Goal: Information Seeking & Learning: Find specific page/section

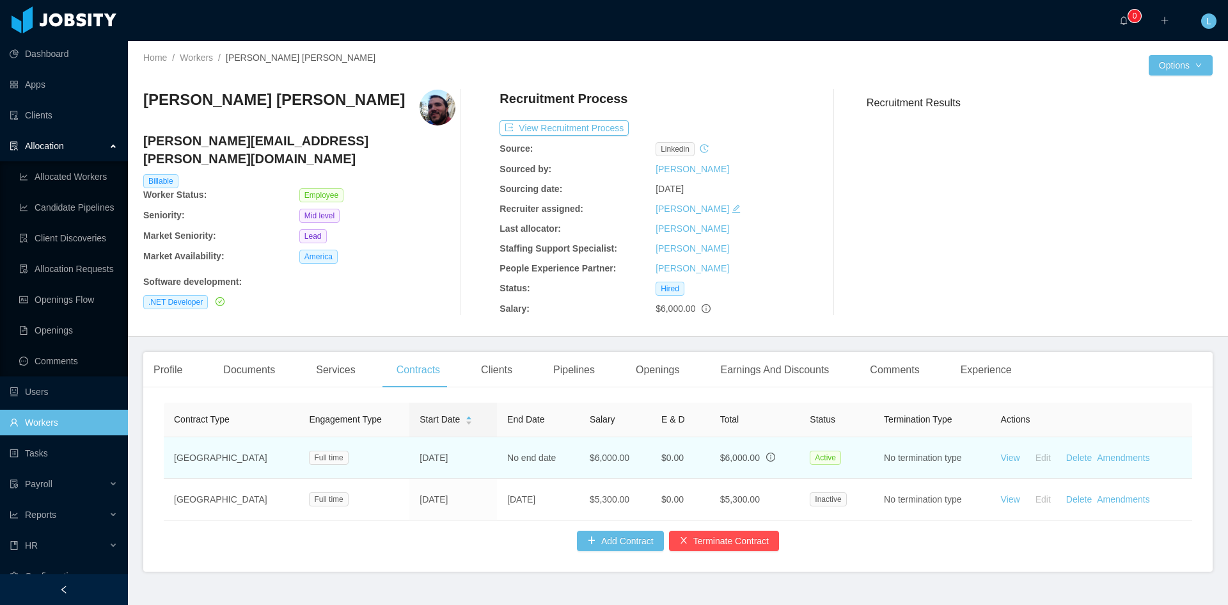
scroll to position [192, 0]
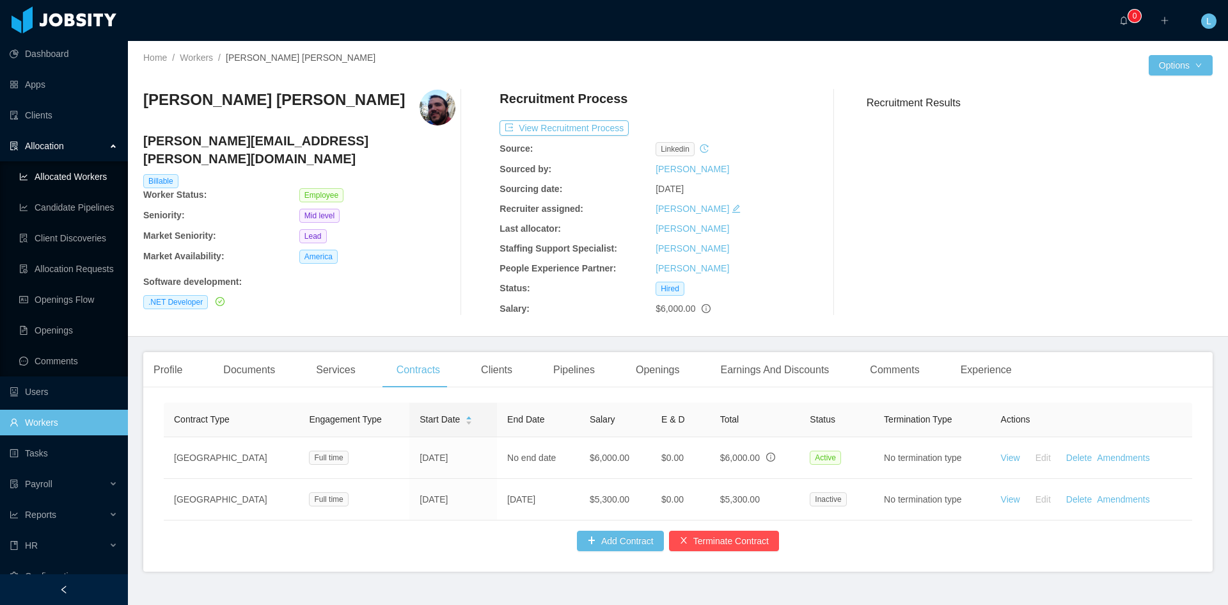
click at [90, 175] on link "Allocated Workers" at bounding box center [68, 177] width 99 height 26
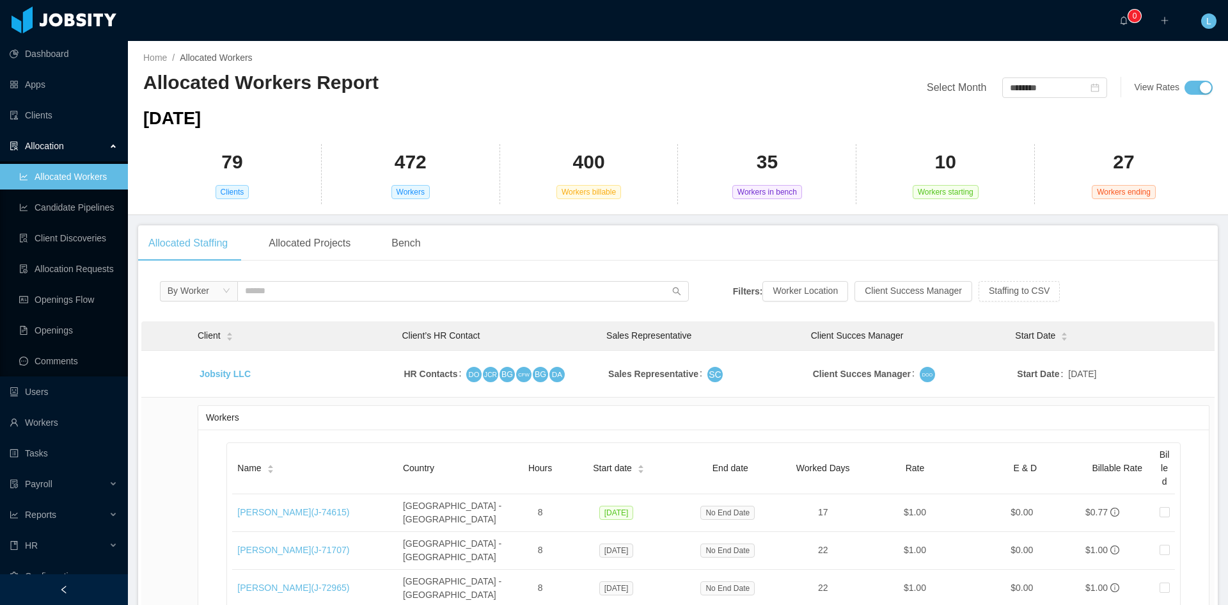
click at [286, 303] on div "By Worker" at bounding box center [424, 294] width 529 height 27
click at [283, 296] on input "text" at bounding box center [463, 291] width 452 height 20
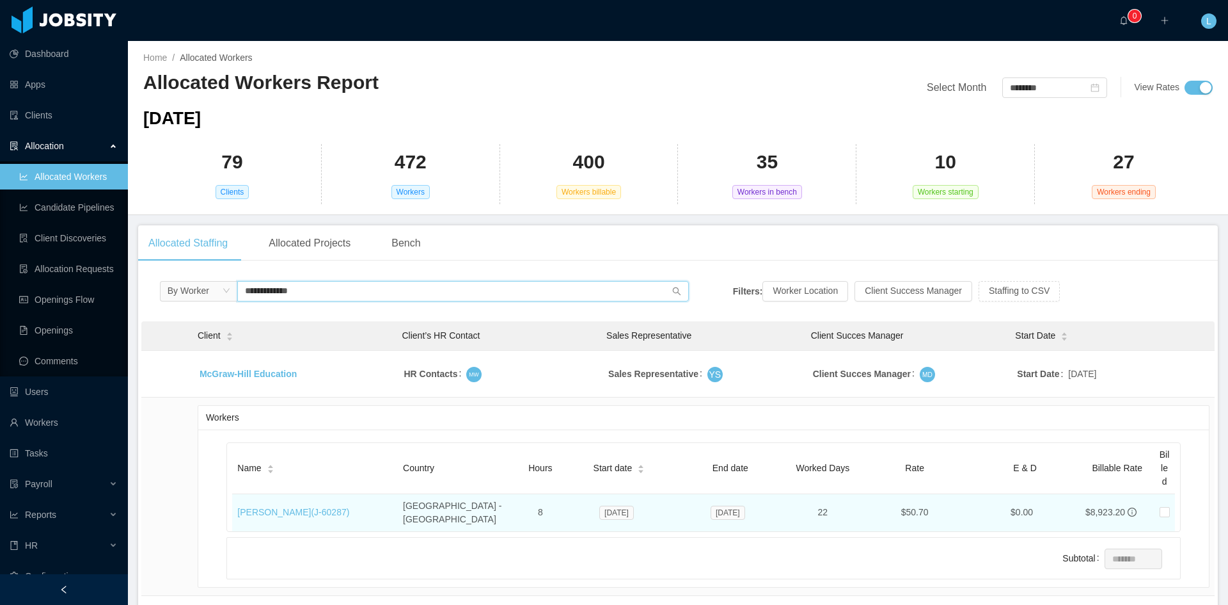
scroll to position [64, 0]
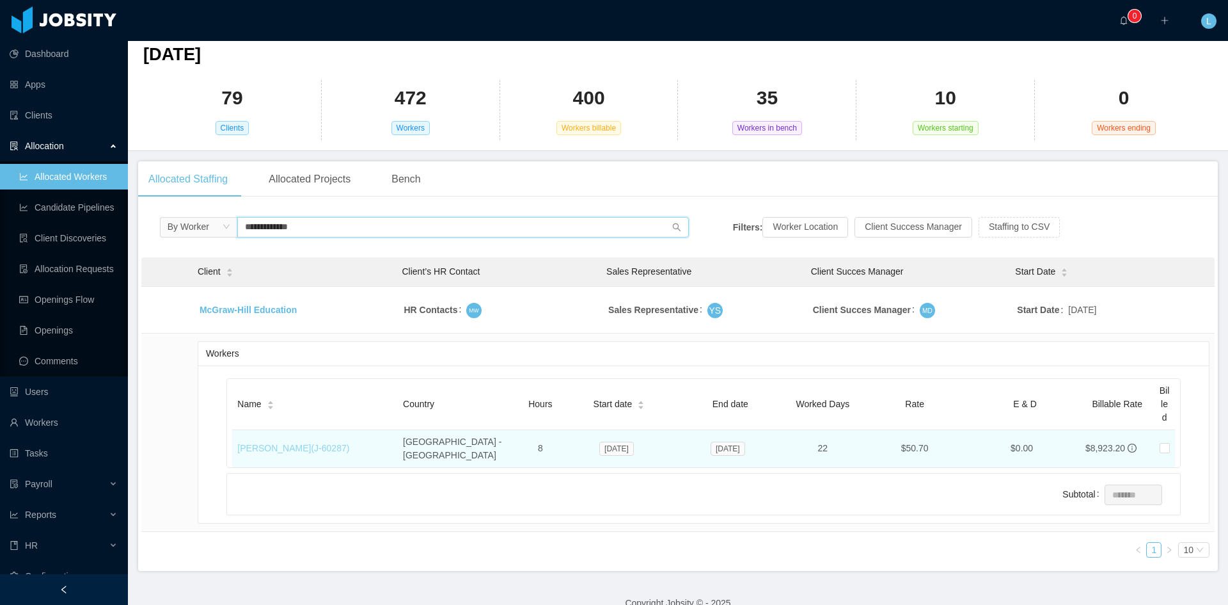
type input "**********"
click at [329, 443] on link "[PERSON_NAME] (J- 60287 )" at bounding box center [293, 448] width 112 height 10
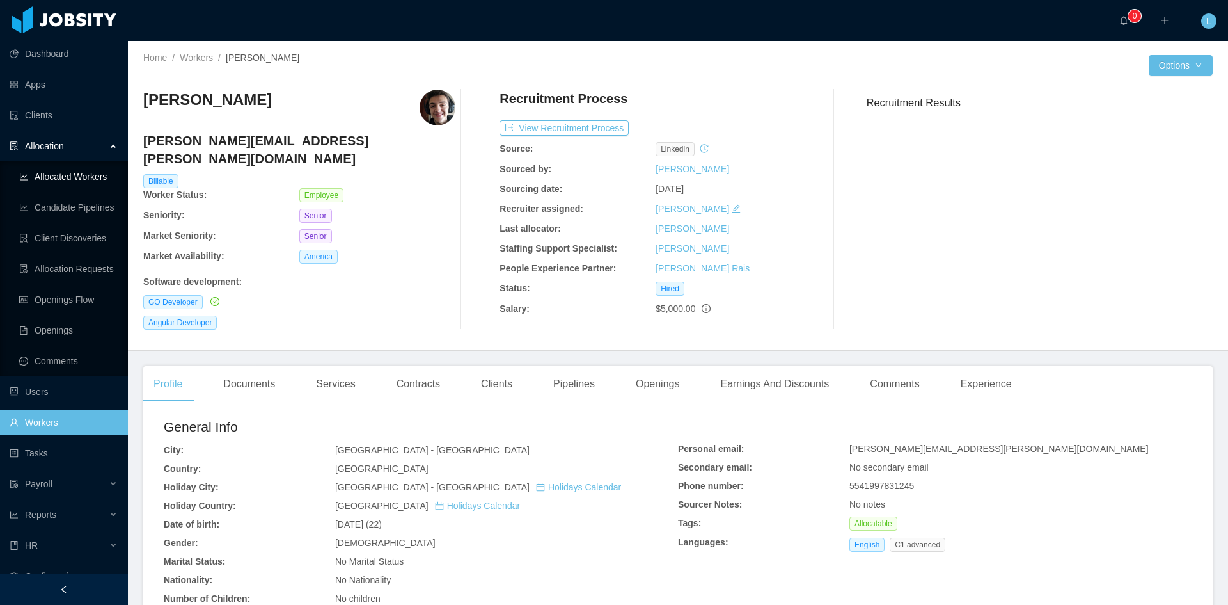
click at [86, 177] on link "Allocated Workers" at bounding box center [68, 177] width 99 height 26
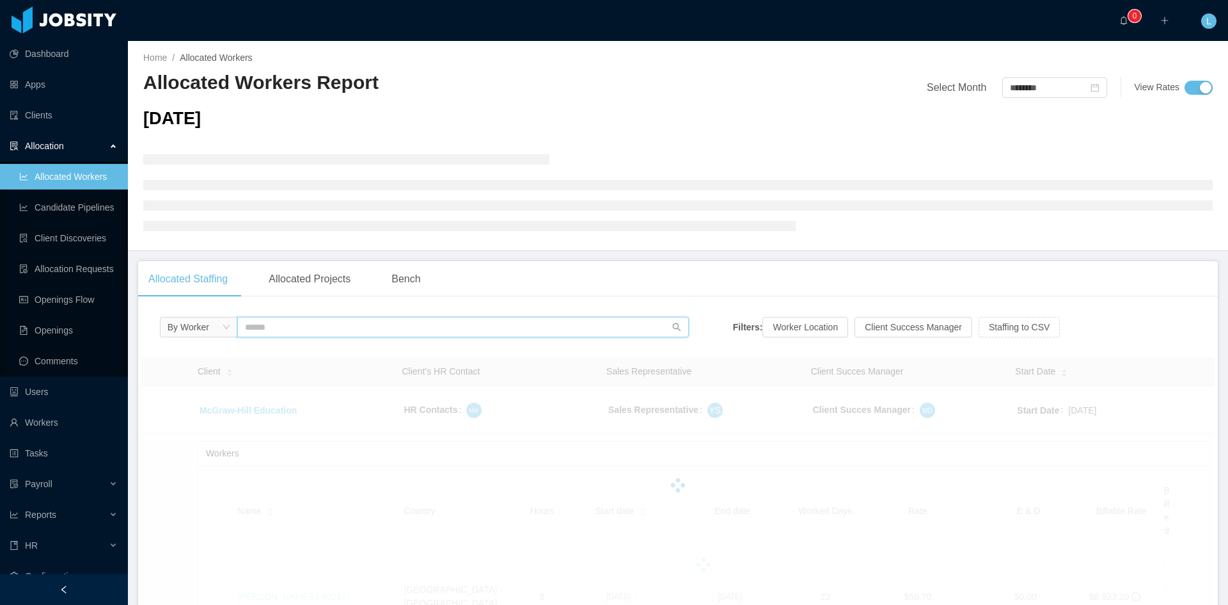
click at [283, 333] on input "text" at bounding box center [463, 327] width 452 height 20
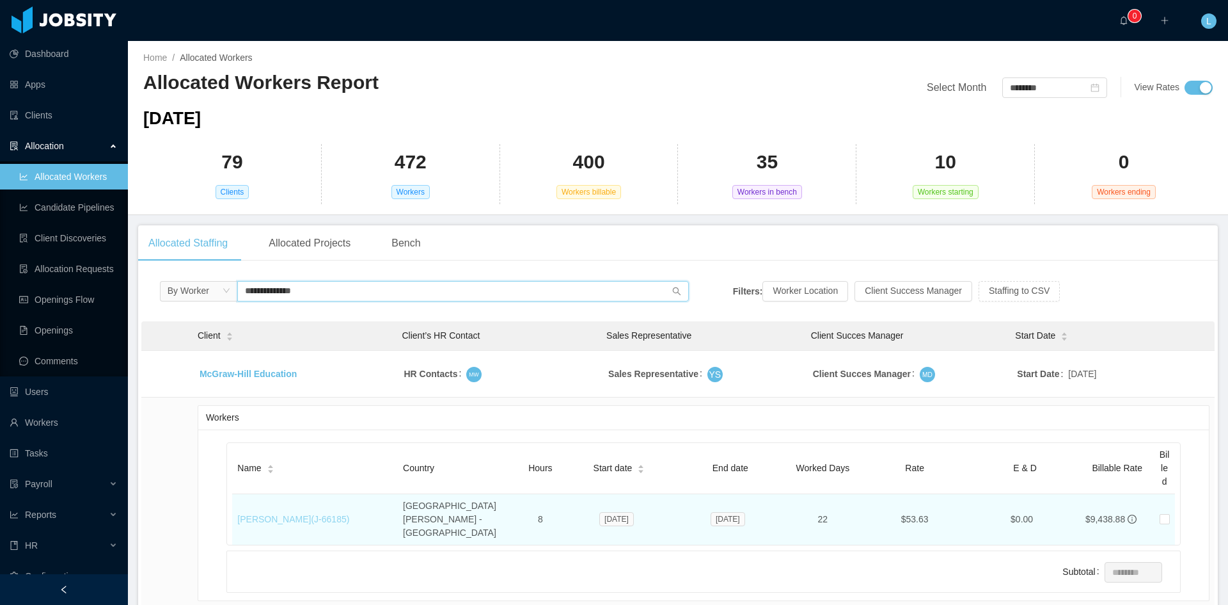
type input "**********"
click at [297, 514] on link "[PERSON_NAME] (J- 66185 )" at bounding box center [293, 519] width 112 height 10
